Goal: Task Accomplishment & Management: Manage account settings

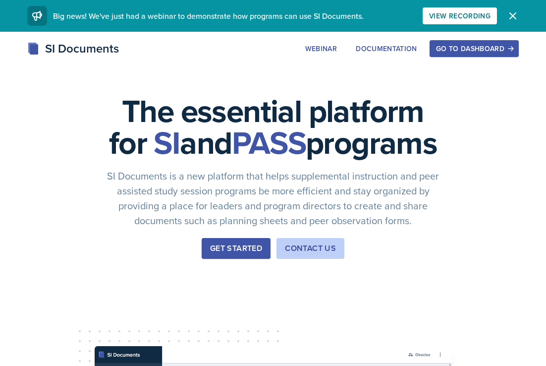
click at [475, 43] on button "Go to Dashboard" at bounding box center [474, 48] width 89 height 17
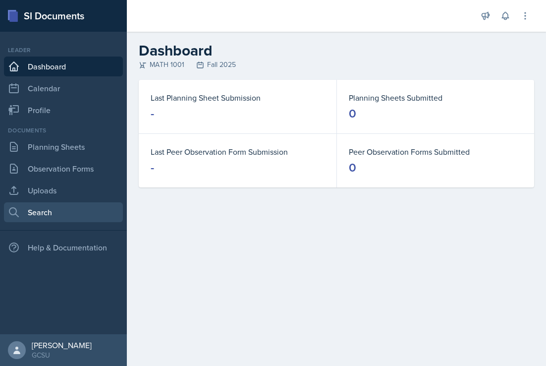
click at [63, 211] on link "Search" at bounding box center [63, 212] width 119 height 20
select select "all"
select select "1"
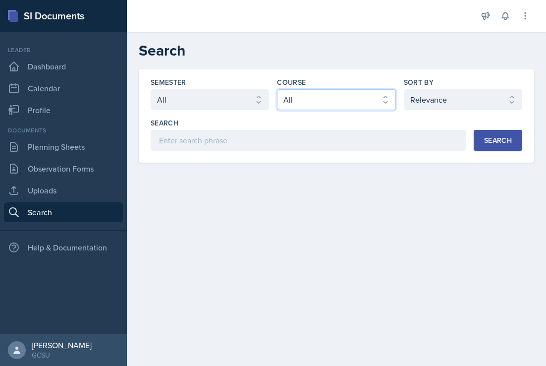
select select "c791e157-50e7-4c52-bb41-8889e21dc1fd"
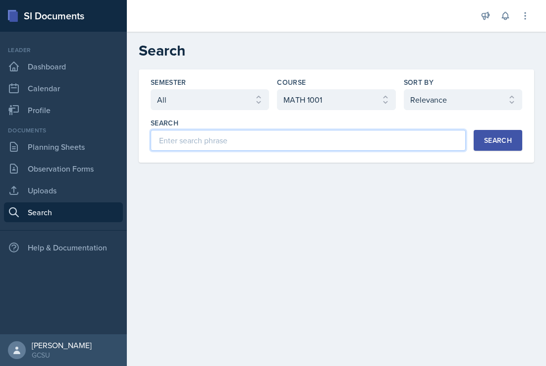
click at [306, 137] on input at bounding box center [308, 140] width 315 height 21
type input "14.1"
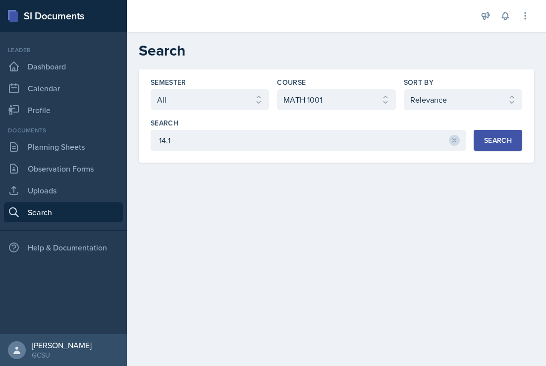
click at [488, 134] on button "Search" at bounding box center [498, 140] width 49 height 21
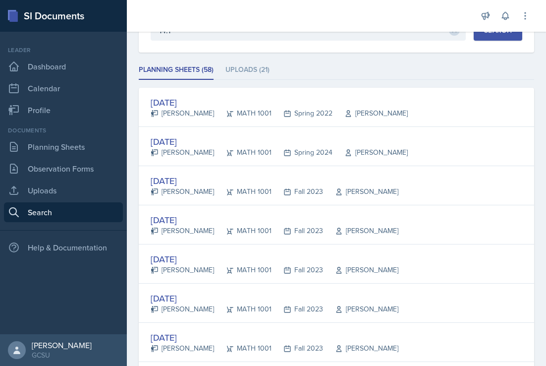
scroll to position [111, 0]
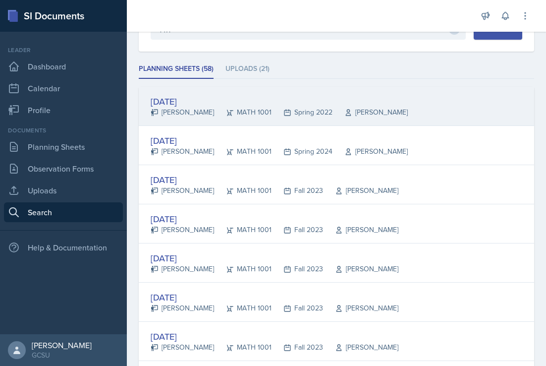
click at [202, 99] on div "[DATE]" at bounding box center [279, 101] width 257 height 13
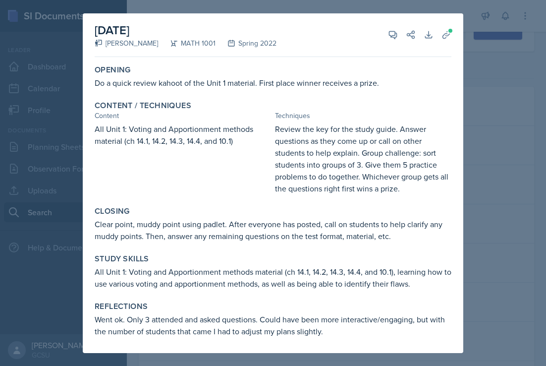
scroll to position [0, 0]
click at [495, 111] on div at bounding box center [273, 183] width 546 height 366
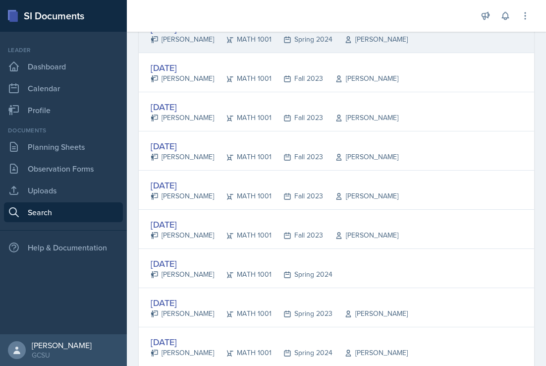
scroll to position [226, 0]
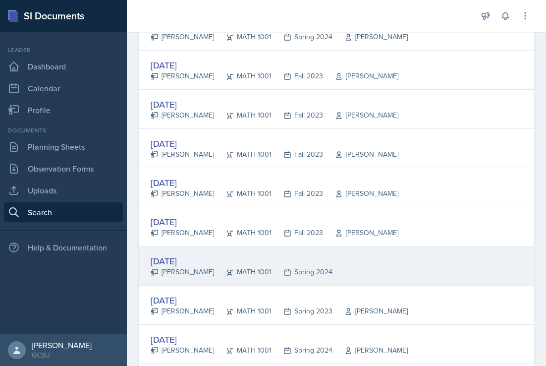
click at [167, 256] on div "[DATE]" at bounding box center [242, 260] width 182 height 13
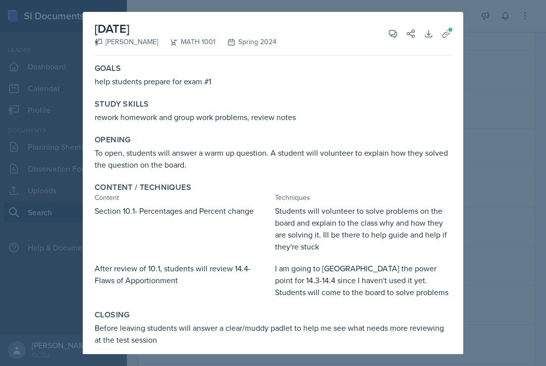
click at [485, 72] on div at bounding box center [273, 183] width 546 height 366
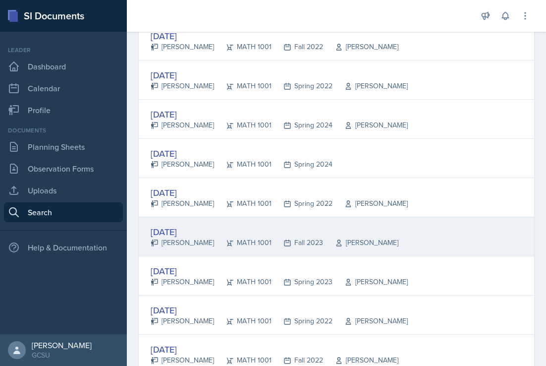
scroll to position [724, 0]
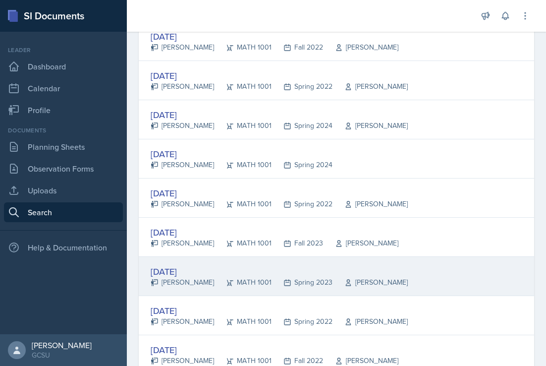
click at [263, 266] on div "[DATE]" at bounding box center [279, 271] width 257 height 13
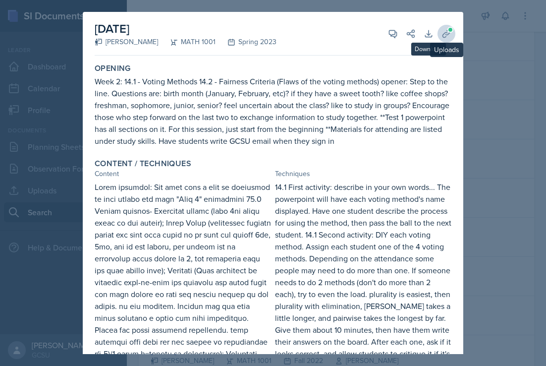
scroll to position [0, 0]
click at [442, 33] on icon at bounding box center [447, 34] width 10 height 10
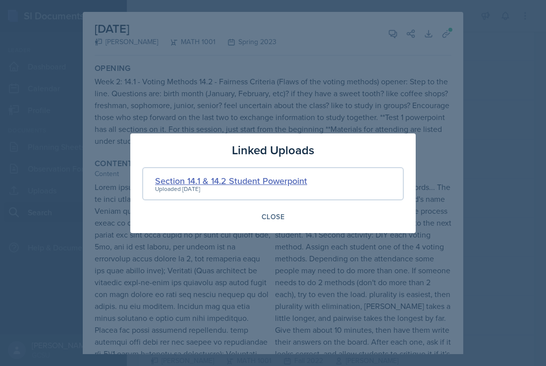
click at [281, 179] on div "Section 14.1 & 14.2 Student Powerpoint" at bounding box center [231, 180] width 152 height 13
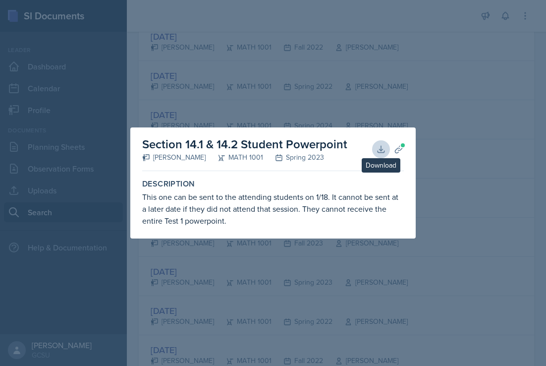
click at [377, 148] on icon at bounding box center [381, 149] width 10 height 10
click at [161, 87] on div at bounding box center [273, 183] width 546 height 366
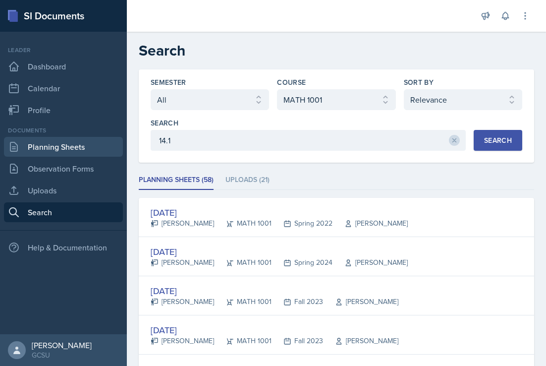
click at [79, 151] on link "Planning Sheets" at bounding box center [63, 147] width 119 height 20
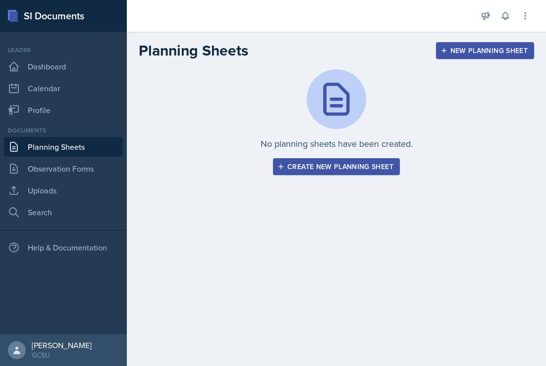
click at [304, 168] on div "Create new planning sheet" at bounding box center [337, 167] width 114 height 8
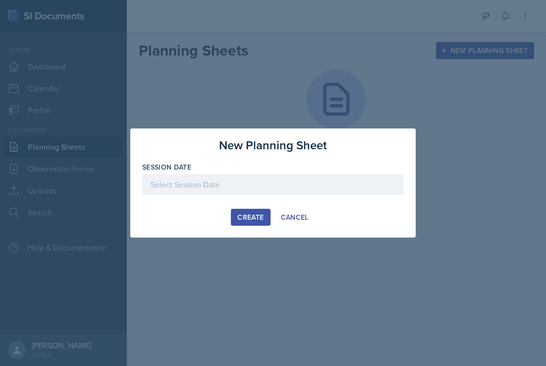
click at [233, 183] on div at bounding box center [273, 184] width 262 height 21
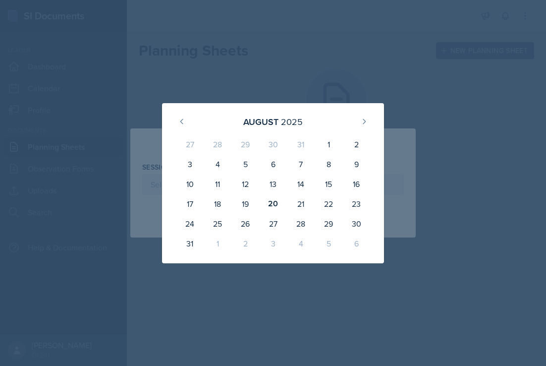
click at [302, 143] on div "31" at bounding box center [301, 144] width 28 height 20
click at [190, 146] on div "27" at bounding box center [190, 144] width 28 height 20
click at [189, 146] on div "27" at bounding box center [190, 144] width 28 height 20
click at [285, 125] on div "2025" at bounding box center [292, 121] width 22 height 13
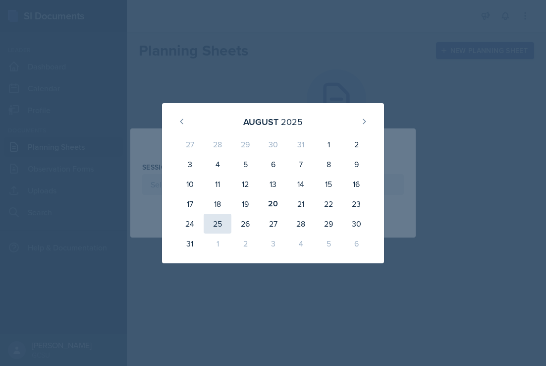
click at [215, 221] on div "25" at bounding box center [218, 224] width 28 height 20
type input "[DATE]"
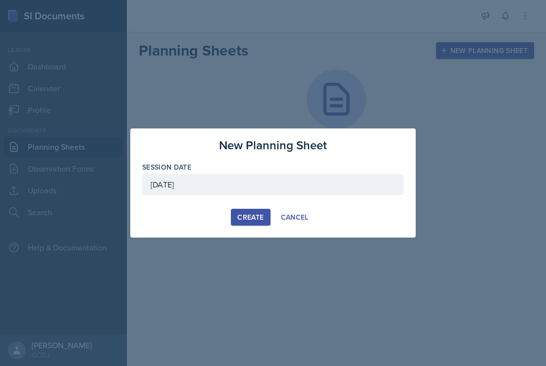
click at [250, 220] on div "Create" at bounding box center [250, 217] width 26 height 8
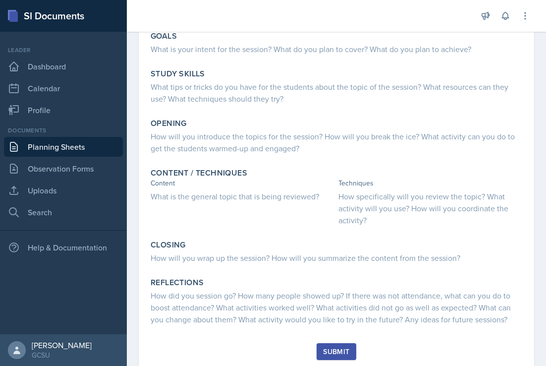
scroll to position [100, 0]
